Goal: Task Accomplishment & Management: Complete application form

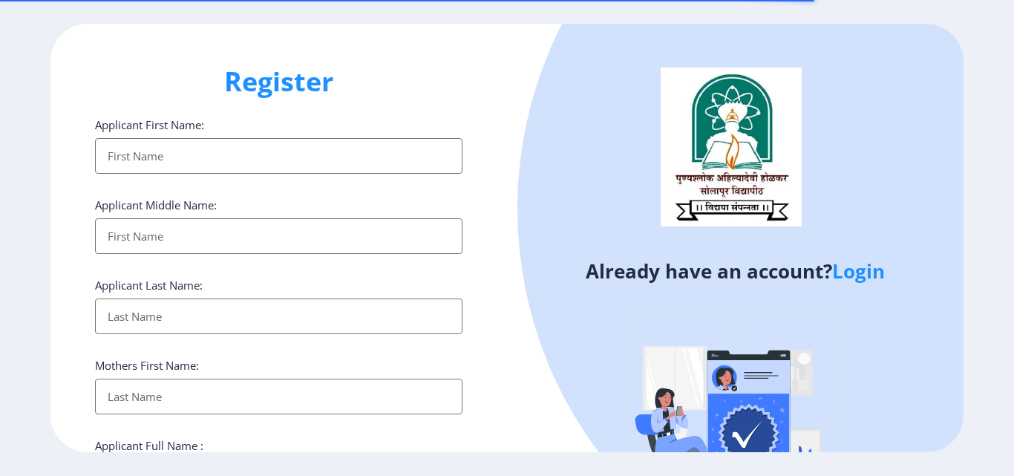
select select
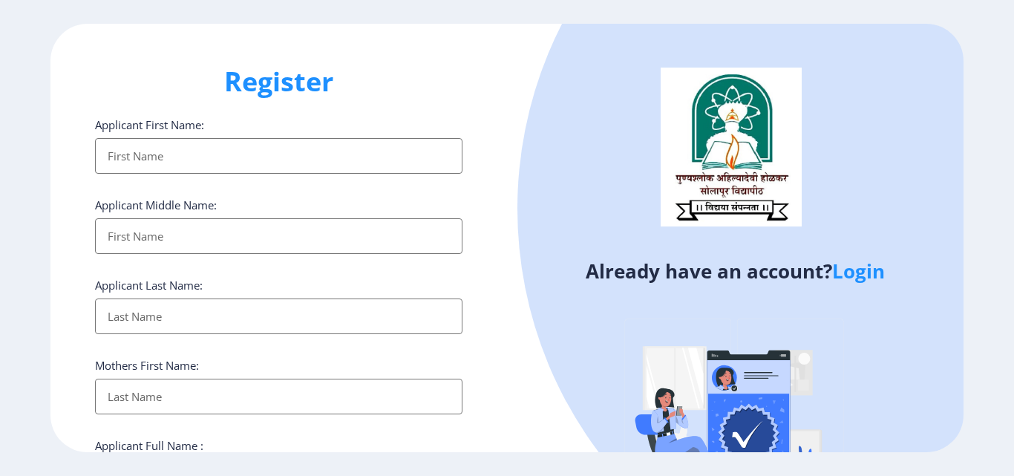
select select
click at [156, 156] on input "Applicant First Name:" at bounding box center [278, 156] width 367 height 36
click at [157, 231] on input "Applicant First Name:" at bounding box center [278, 236] width 367 height 36
click at [174, 310] on input "Applicant First Name:" at bounding box center [278, 316] width 367 height 36
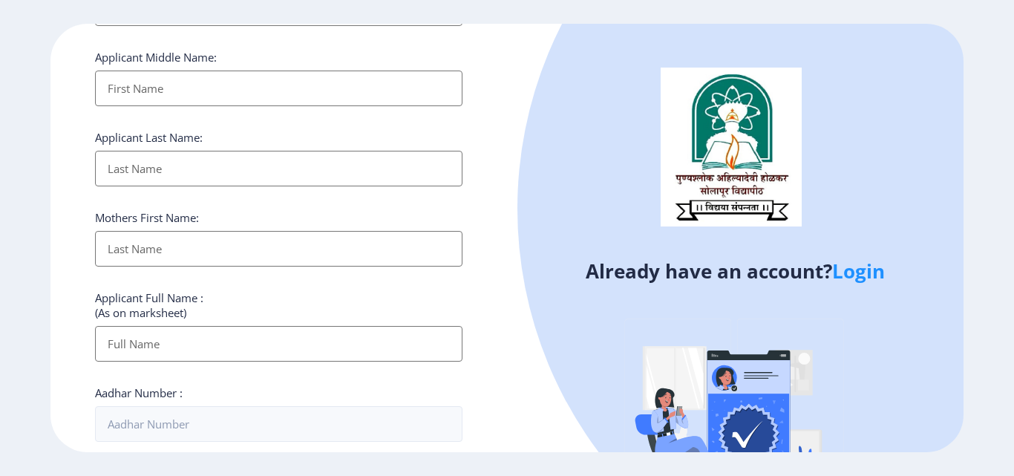
scroll to position [148, 0]
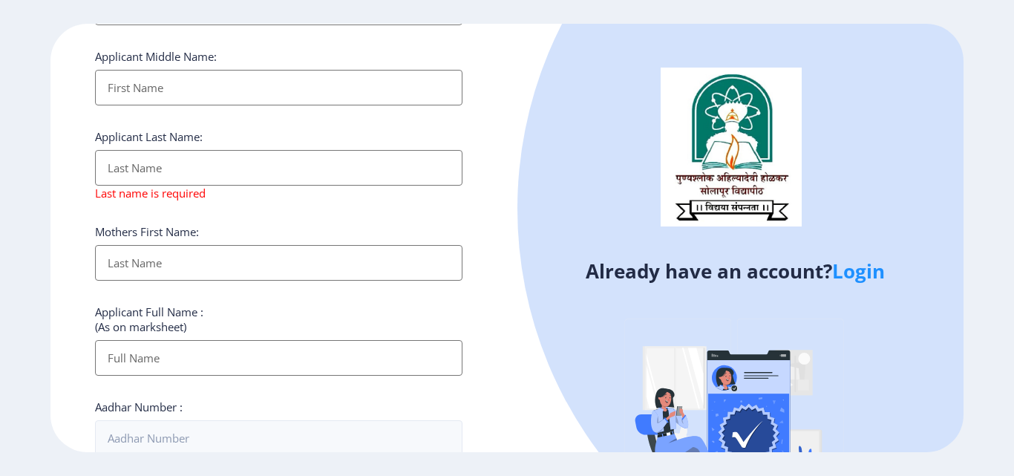
click at [160, 252] on input "Applicant First Name:" at bounding box center [278, 263] width 367 height 36
click at [150, 358] on input "Applicant First Name:" at bounding box center [278, 358] width 367 height 36
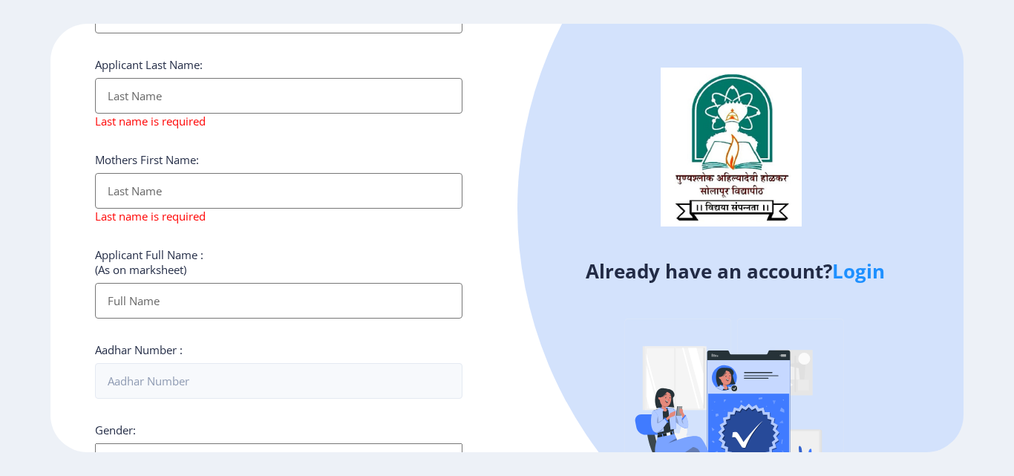
scroll to position [297, 0]
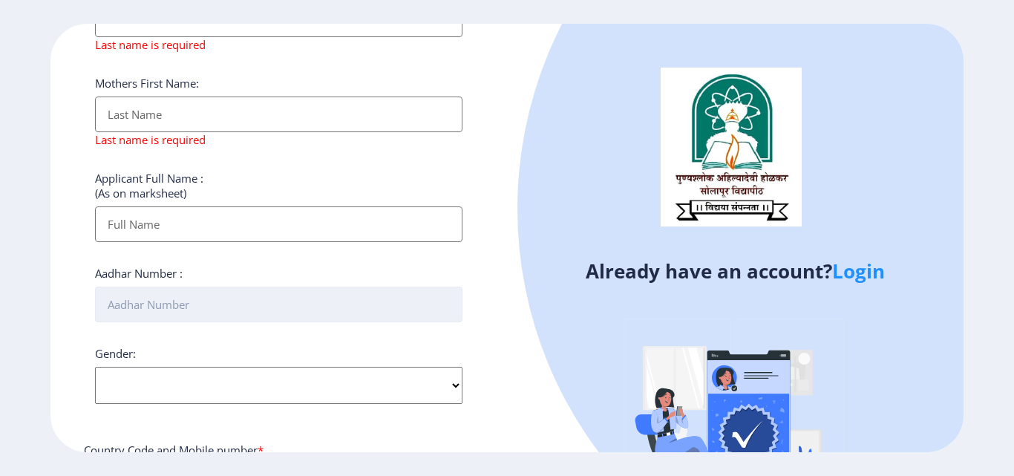
click at [168, 305] on input "Aadhar Number :" at bounding box center [278, 304] width 367 height 36
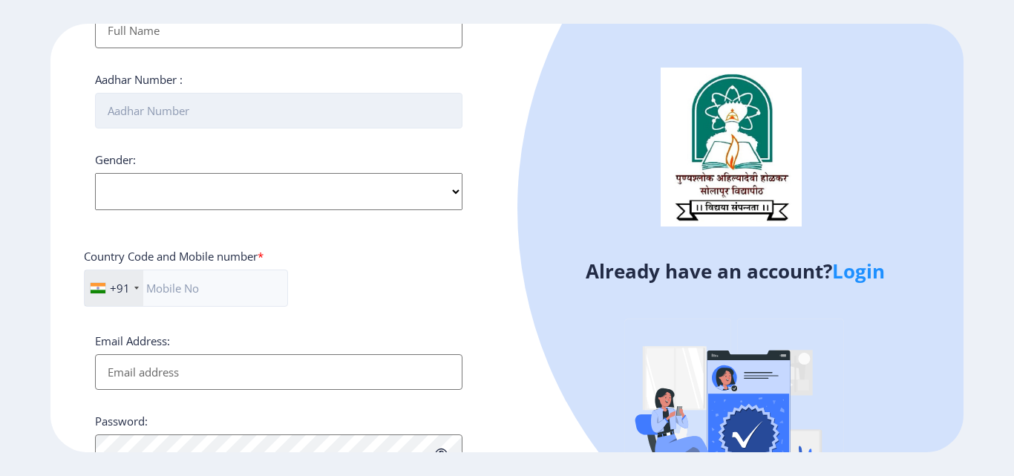
scroll to position [519, 0]
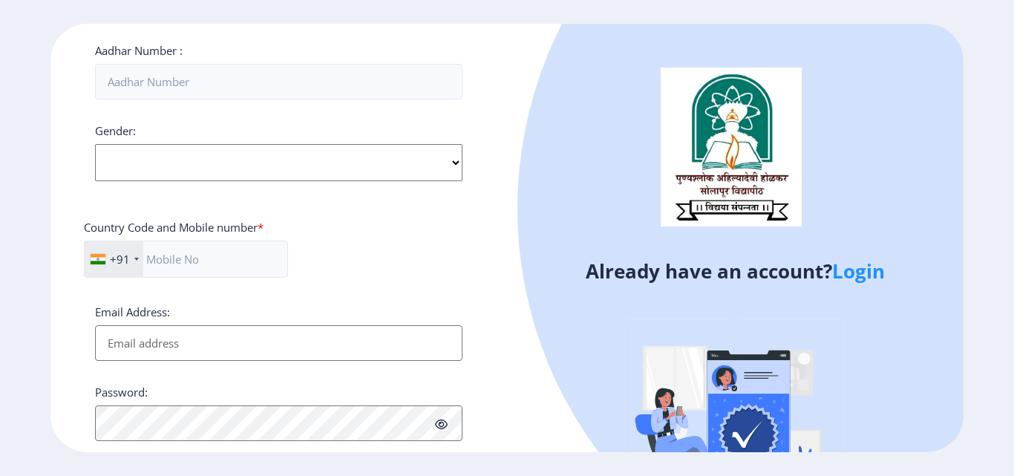
click at [452, 160] on div "Gender: Select Gender [DEMOGRAPHIC_DATA] [DEMOGRAPHIC_DATA] Other" at bounding box center [278, 152] width 367 height 58
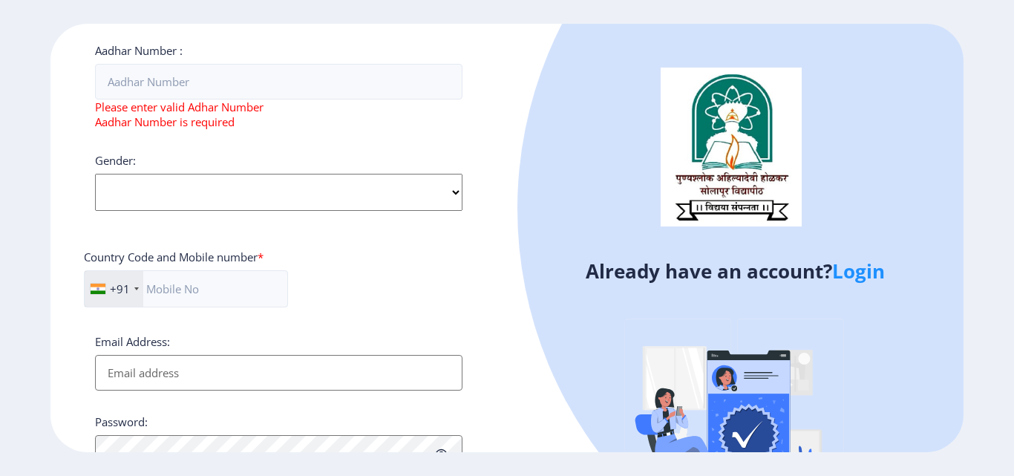
click at [452, 160] on div "Gender: Select Gender [DEMOGRAPHIC_DATA] [DEMOGRAPHIC_DATA] Other" at bounding box center [278, 182] width 367 height 58
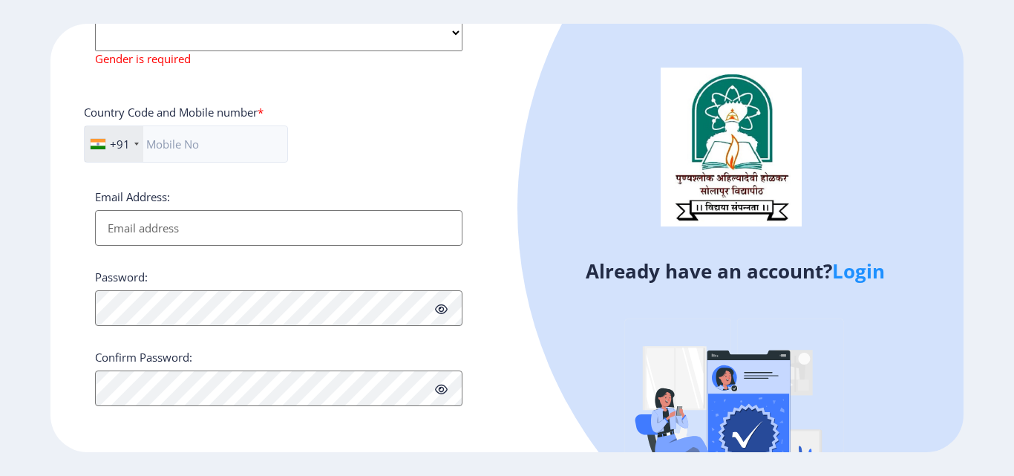
scroll to position [0, 0]
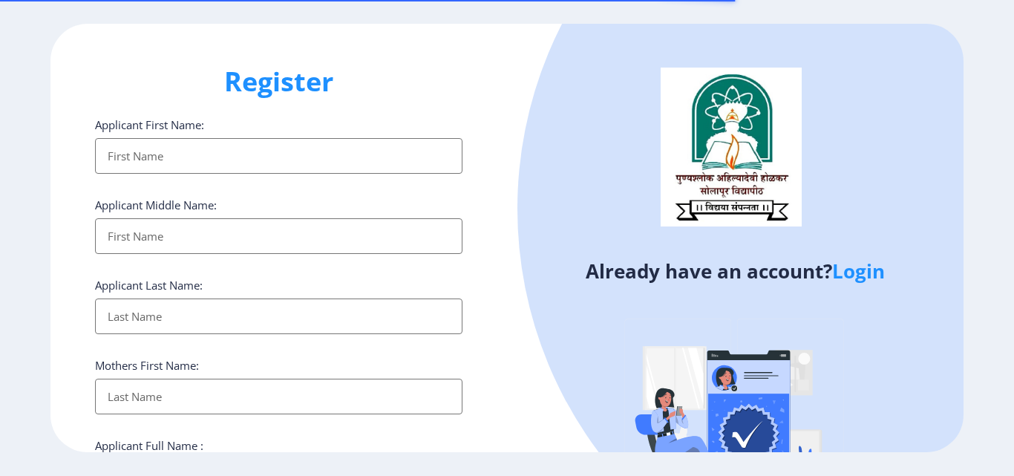
select select
